Goal: Information Seeking & Learning: Learn about a topic

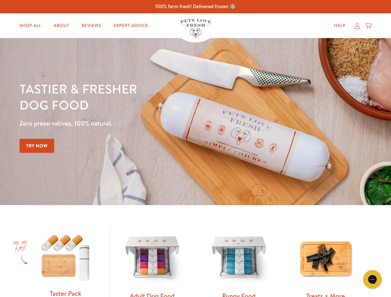
click at [195, 149] on div "Tastier & fresher dog food Zero preservatives. 100% natural. Try Now" at bounding box center [136, 122] width 235 height 82
click at [372, 279] on icon "Gorgias live chat" at bounding box center [372, 279] width 6 height 6
